Goal: Task Accomplishment & Management: Use online tool/utility

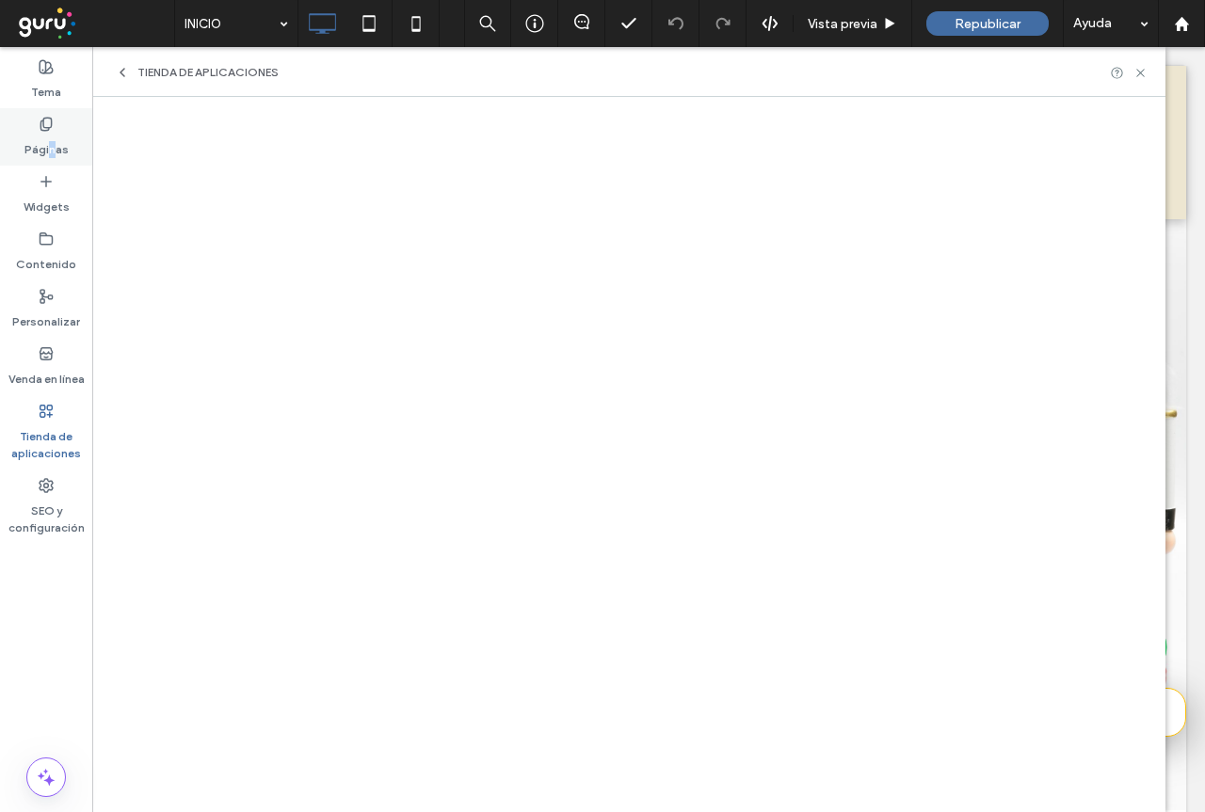
drag, startPoint x: 51, startPoint y: 152, endPoint x: 62, endPoint y: 152, distance: 11.3
click at [56, 152] on label "Páginas" at bounding box center [46, 145] width 44 height 26
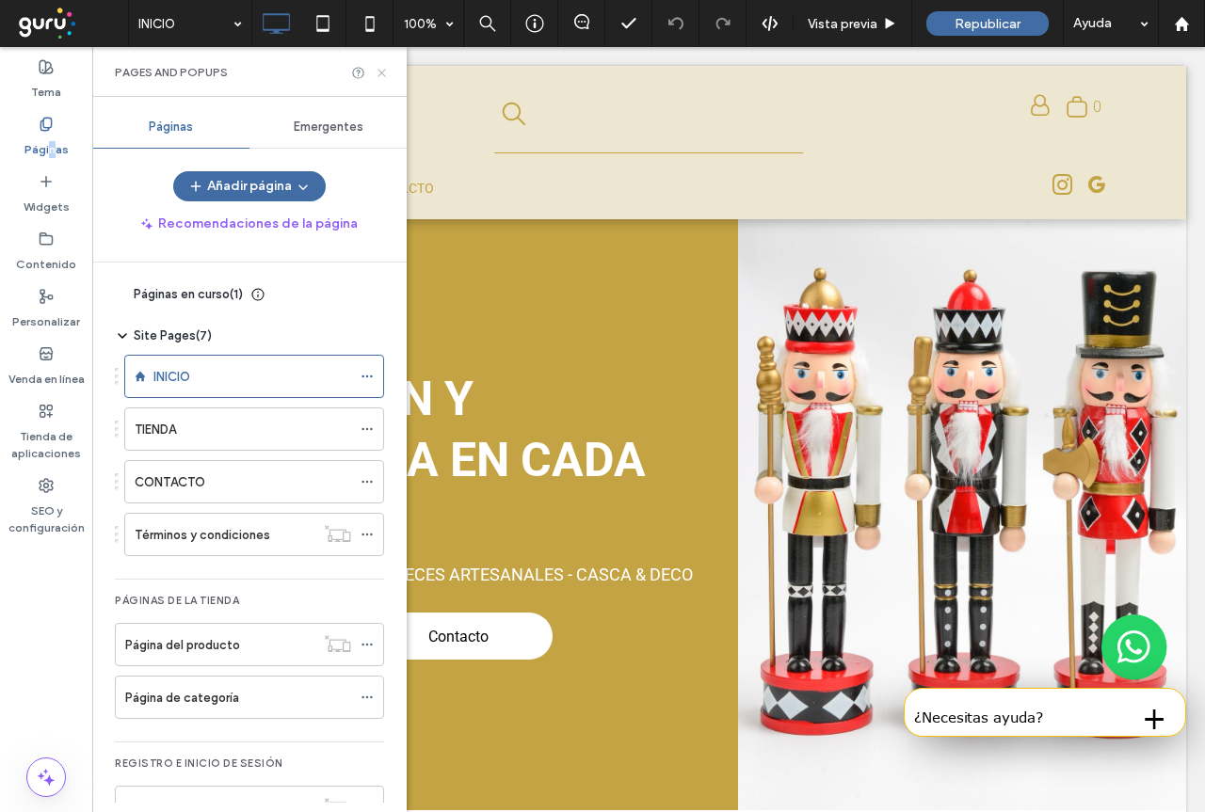
click at [379, 70] on use at bounding box center [381, 73] width 8 height 8
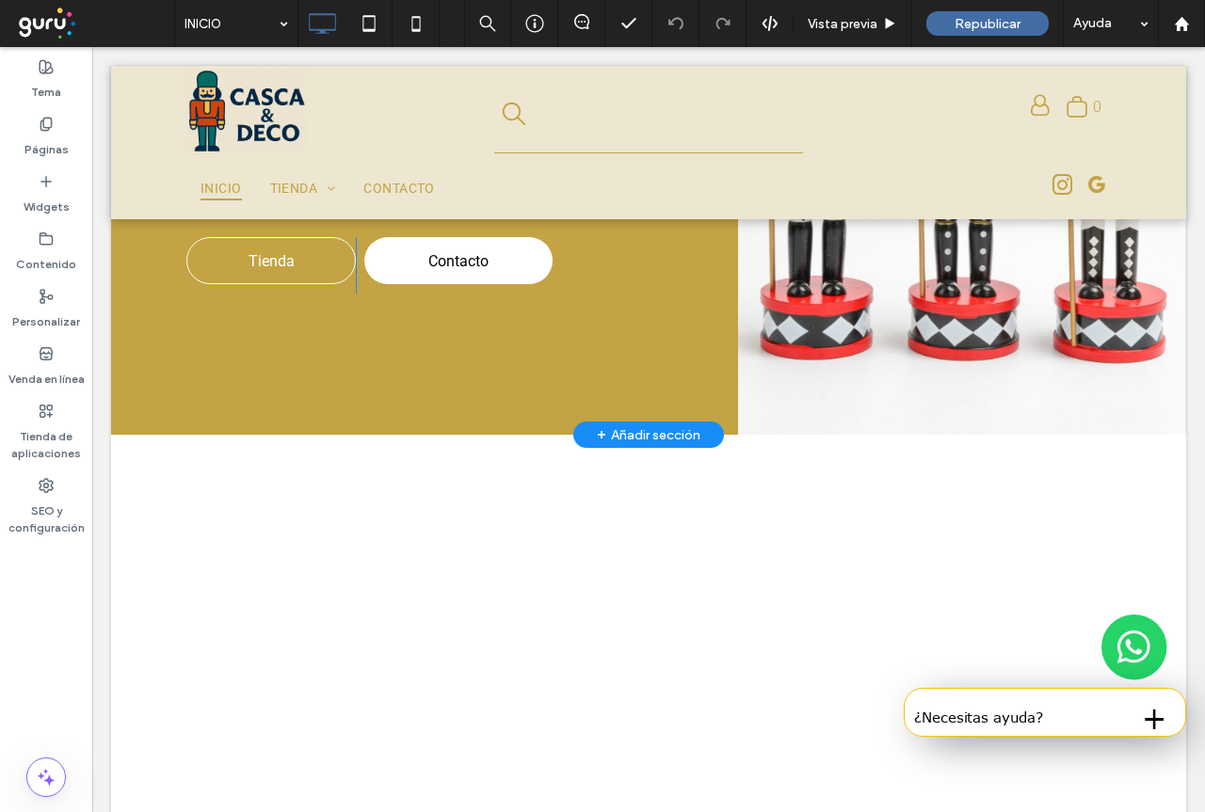
scroll to position [376, 0]
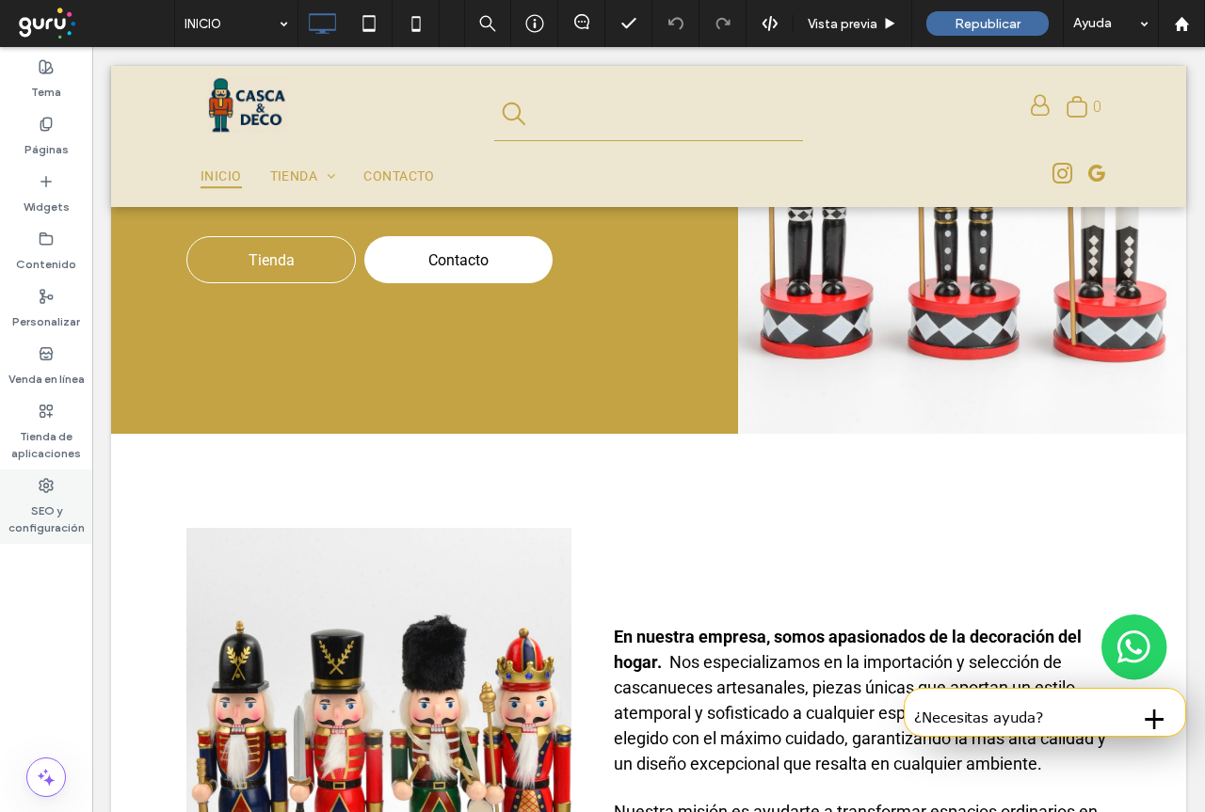
click at [45, 488] on icon at bounding box center [46, 485] width 15 height 15
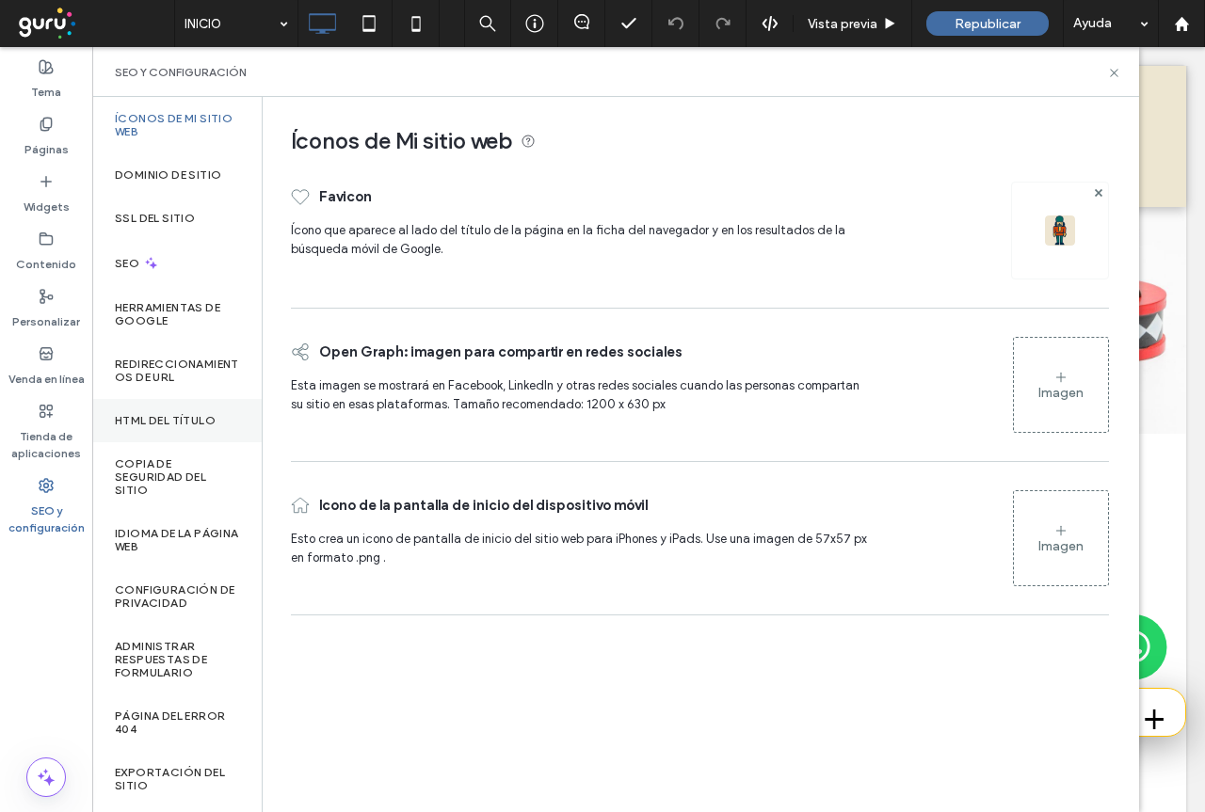
click at [161, 424] on label "HTML del título" at bounding box center [165, 420] width 101 height 13
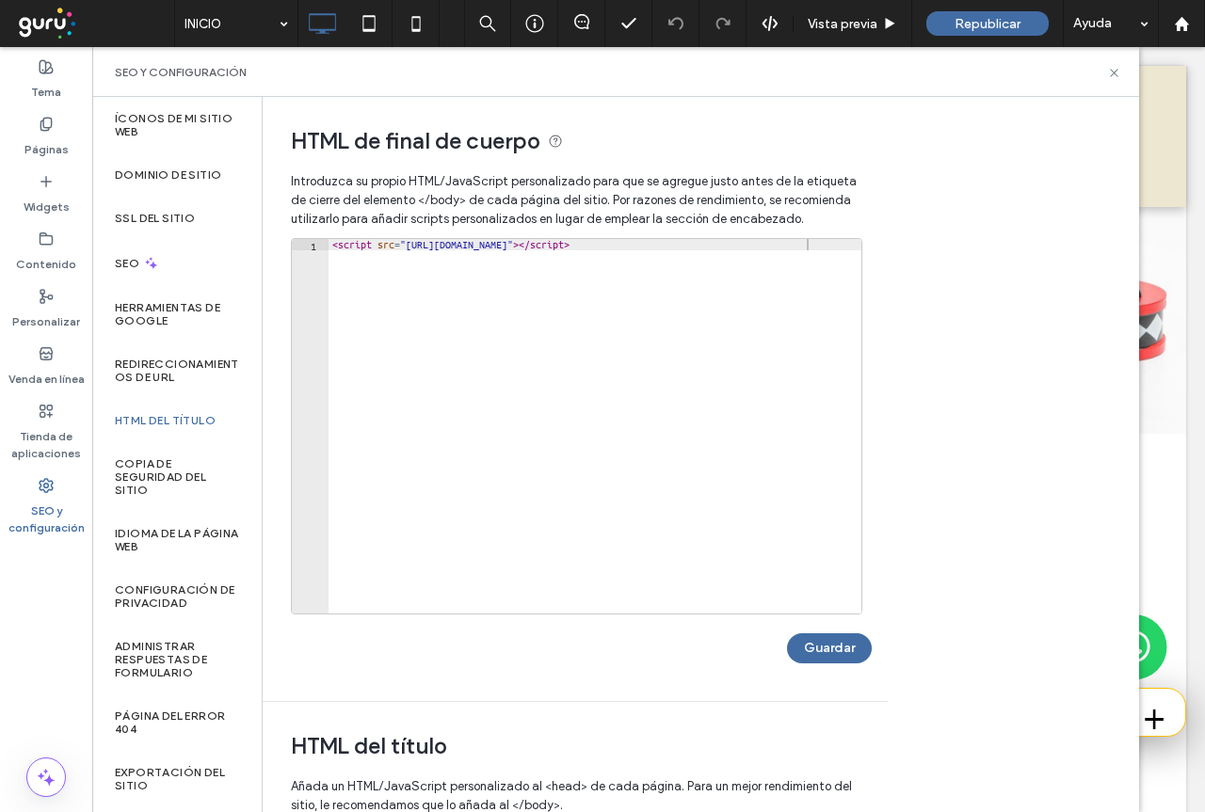
type textarea "**********"
click at [504, 252] on div "< script src = "[URL][DOMAIN_NAME]" > </ script >" at bounding box center [594, 437] width 533 height 397
drag, startPoint x: 332, startPoint y: 244, endPoint x: 828, endPoint y: 248, distance: 496.0
click at [828, 248] on div "< script src = "[URL][DOMAIN_NAME]" > </ script >" at bounding box center [594, 437] width 533 height 397
click at [819, 641] on button "Guardar" at bounding box center [829, 648] width 85 height 30
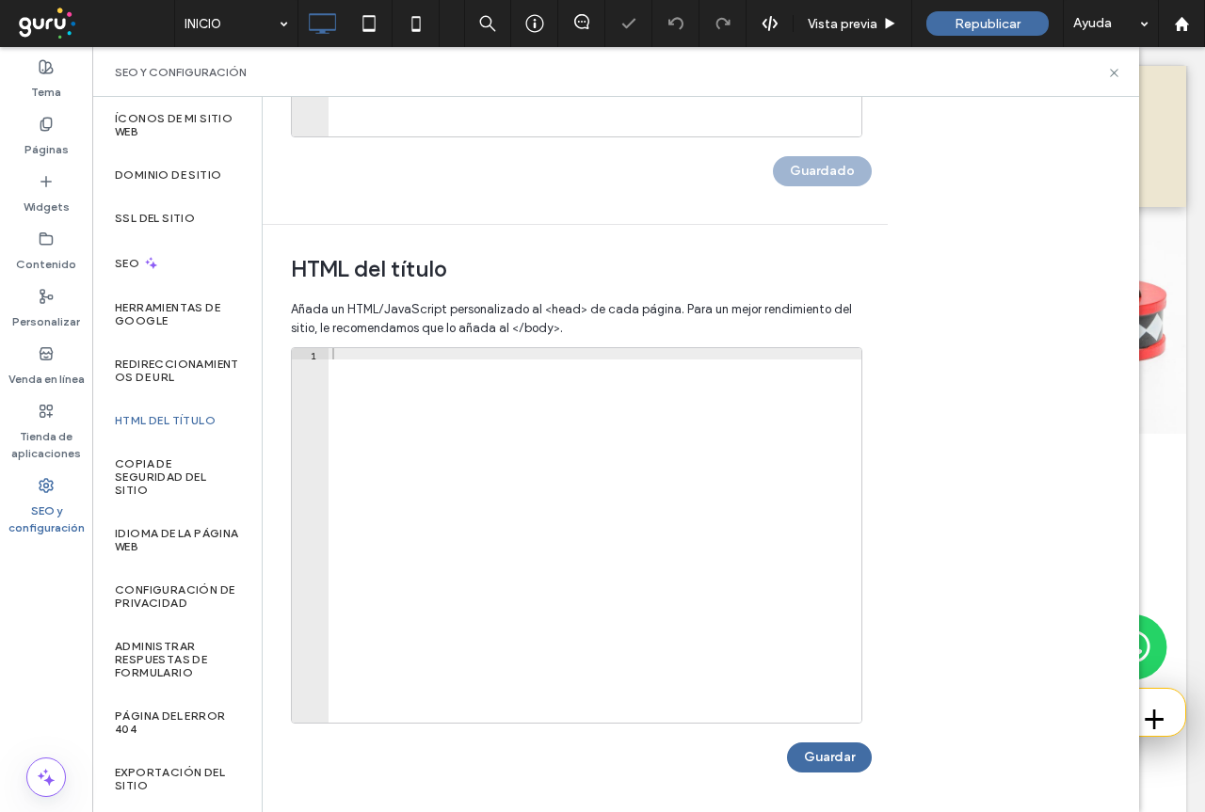
scroll to position [0, 0]
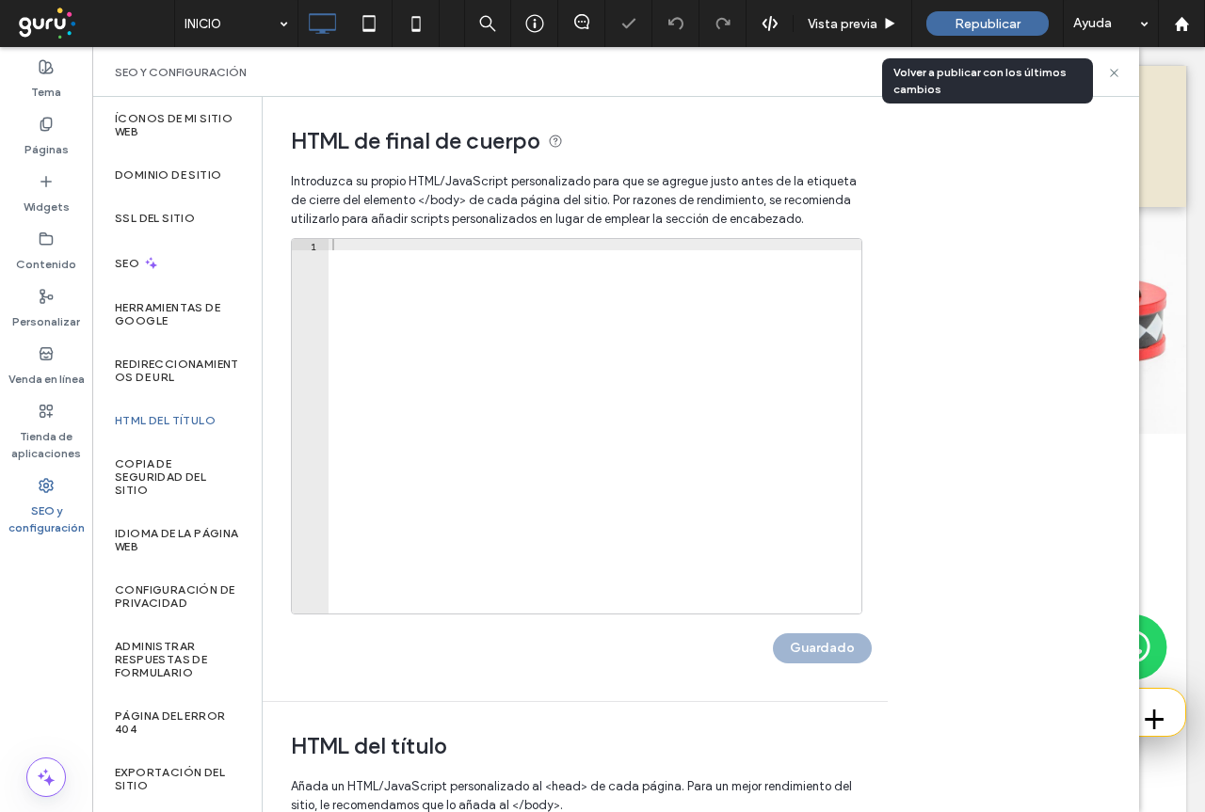
click at [969, 29] on span "Republicar" at bounding box center [987, 24] width 66 height 16
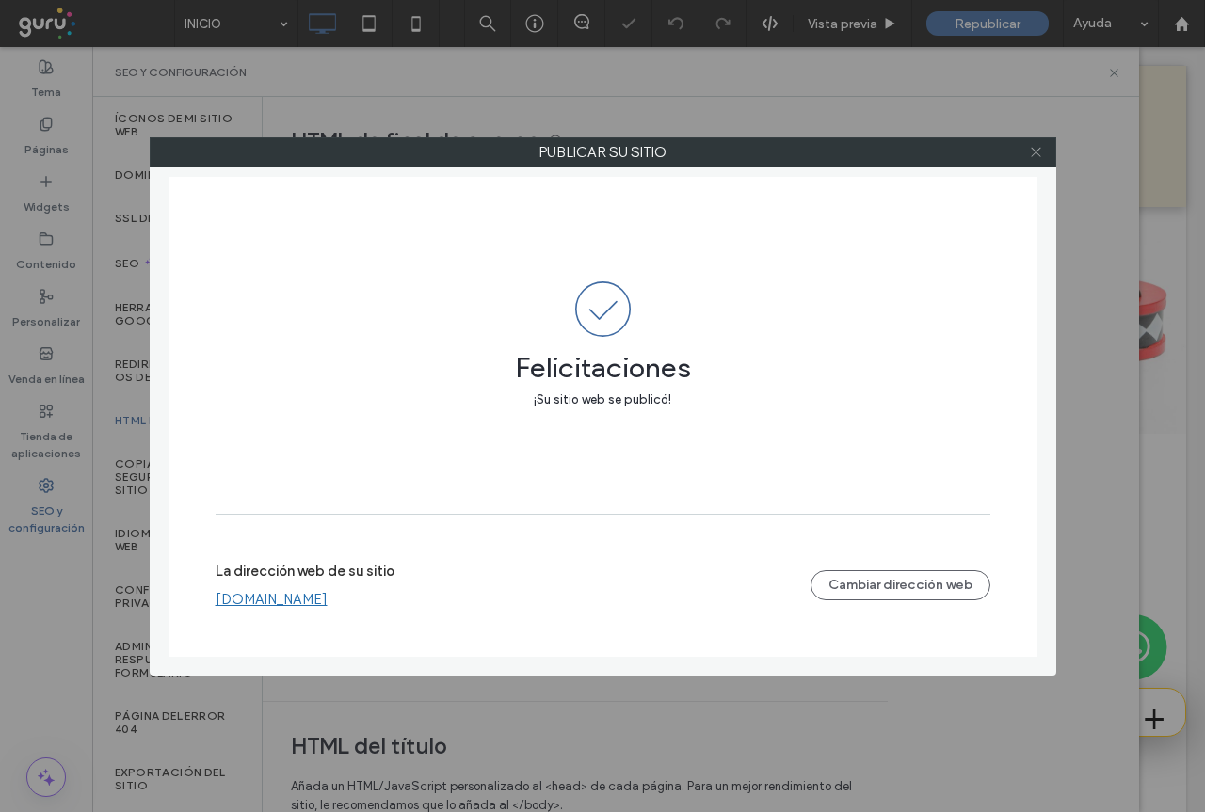
click at [1040, 154] on icon at bounding box center [1036, 152] width 14 height 14
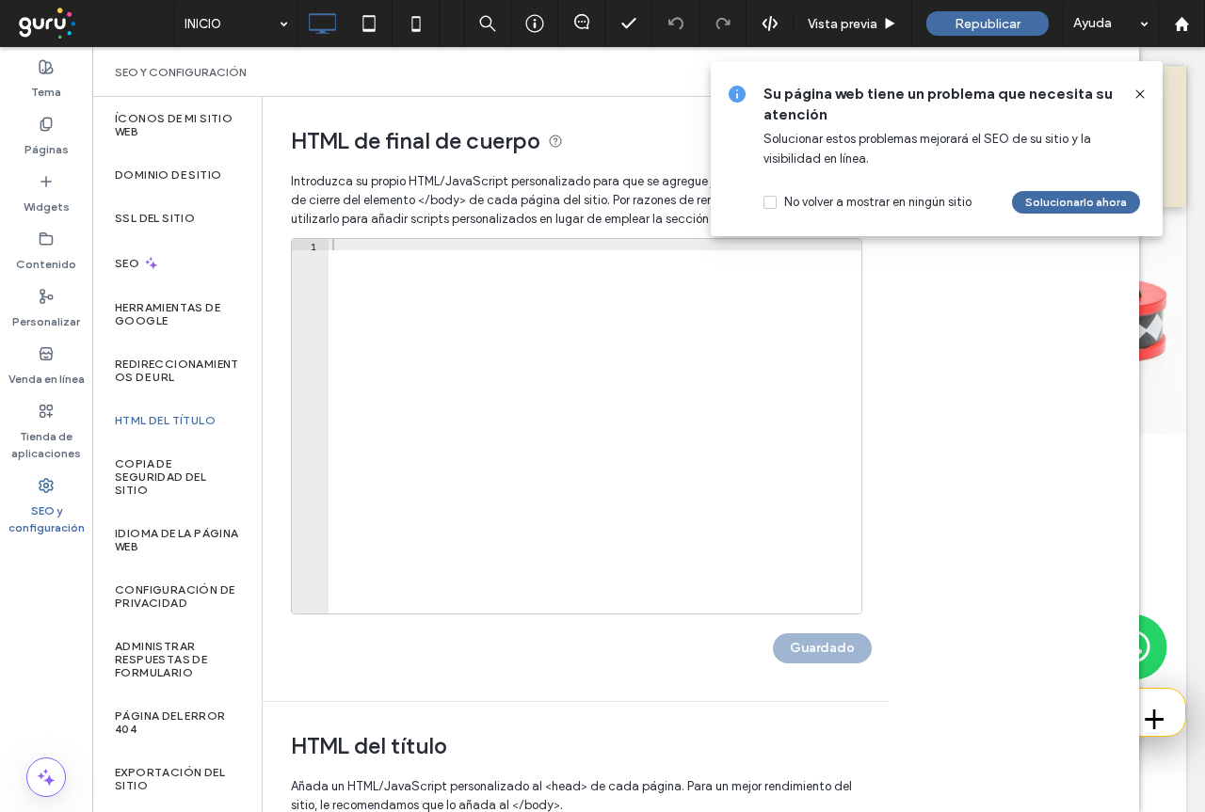
click at [1137, 95] on icon at bounding box center [1139, 94] width 15 height 15
